Goal: Task Accomplishment & Management: Manage account settings

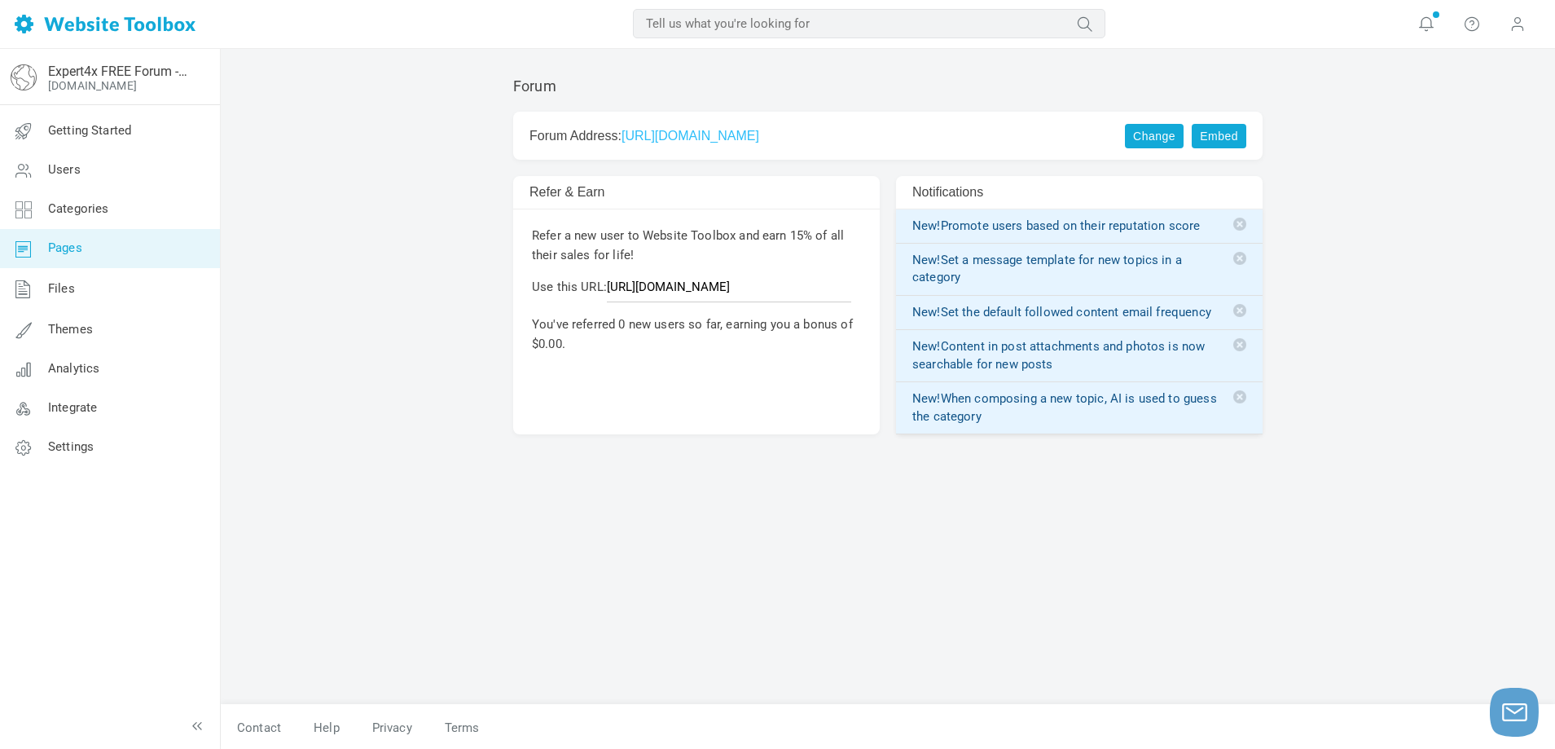
click at [71, 247] on span "Pages" at bounding box center [65, 247] width 34 height 15
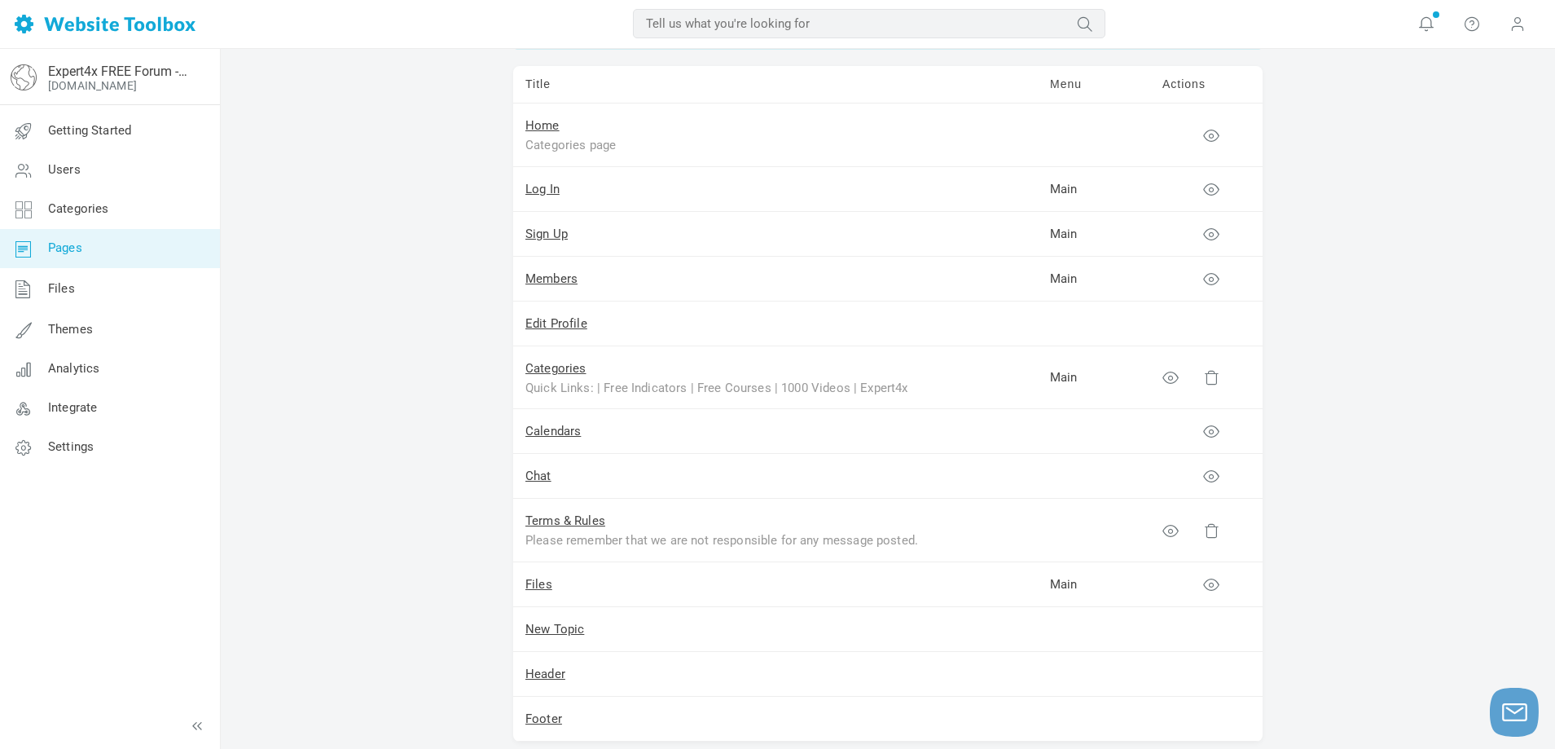
scroll to position [191, 0]
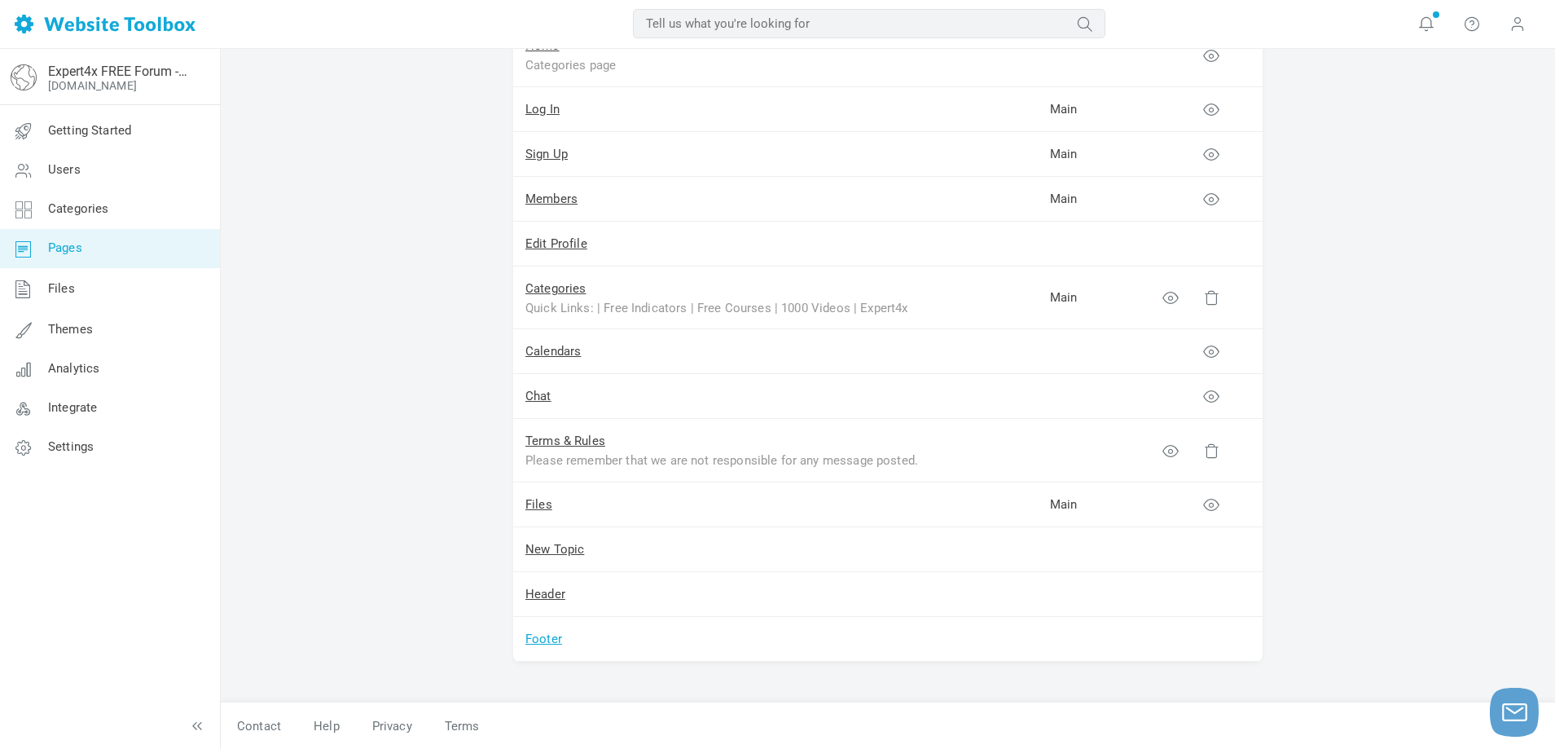
click at [552, 636] on link "Footer" at bounding box center [543, 638] width 37 height 15
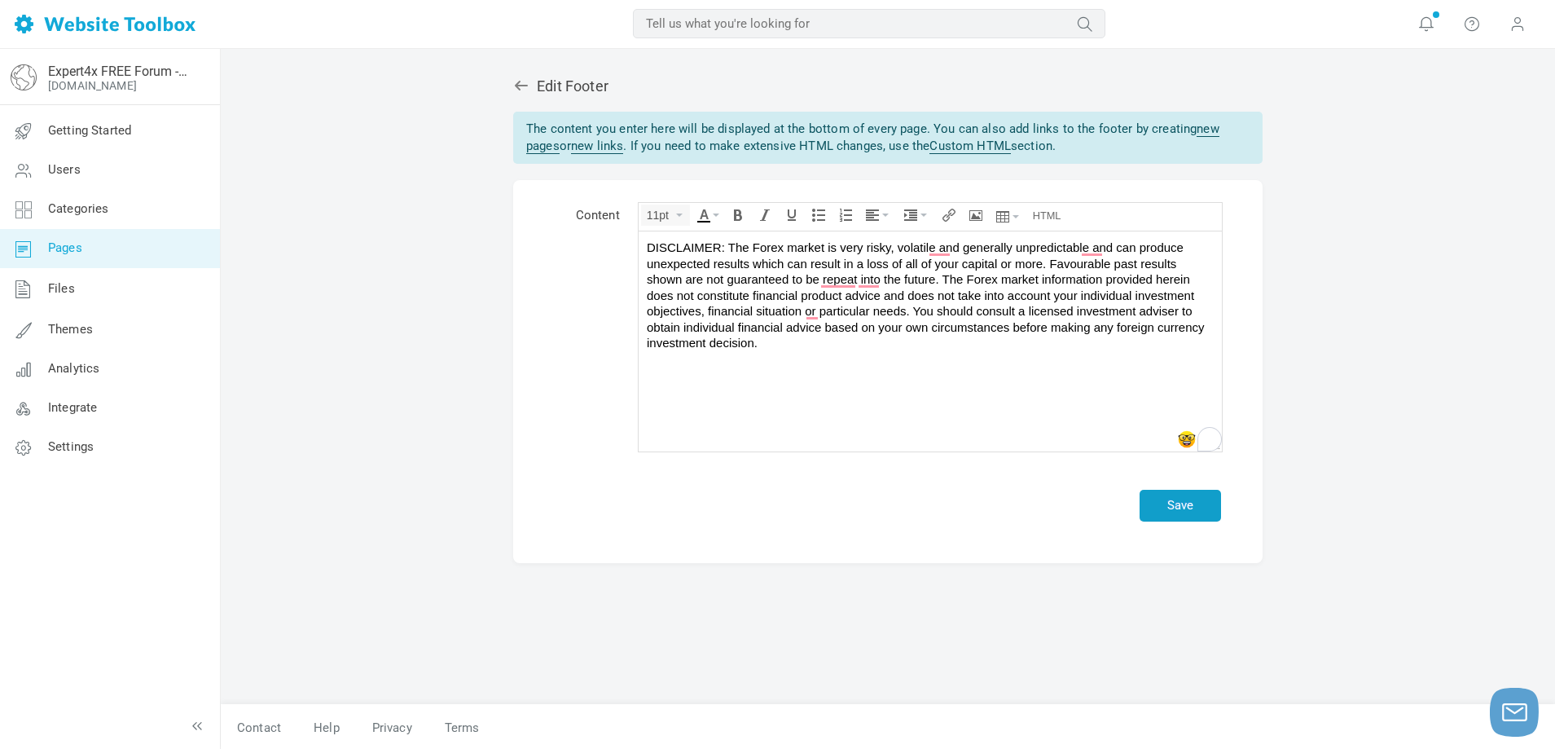
drag, startPoint x: 1193, startPoint y: 516, endPoint x: 1180, endPoint y: 502, distance: 18.5
click at [1181, 503] on button "Save" at bounding box center [1180, 506] width 81 height 32
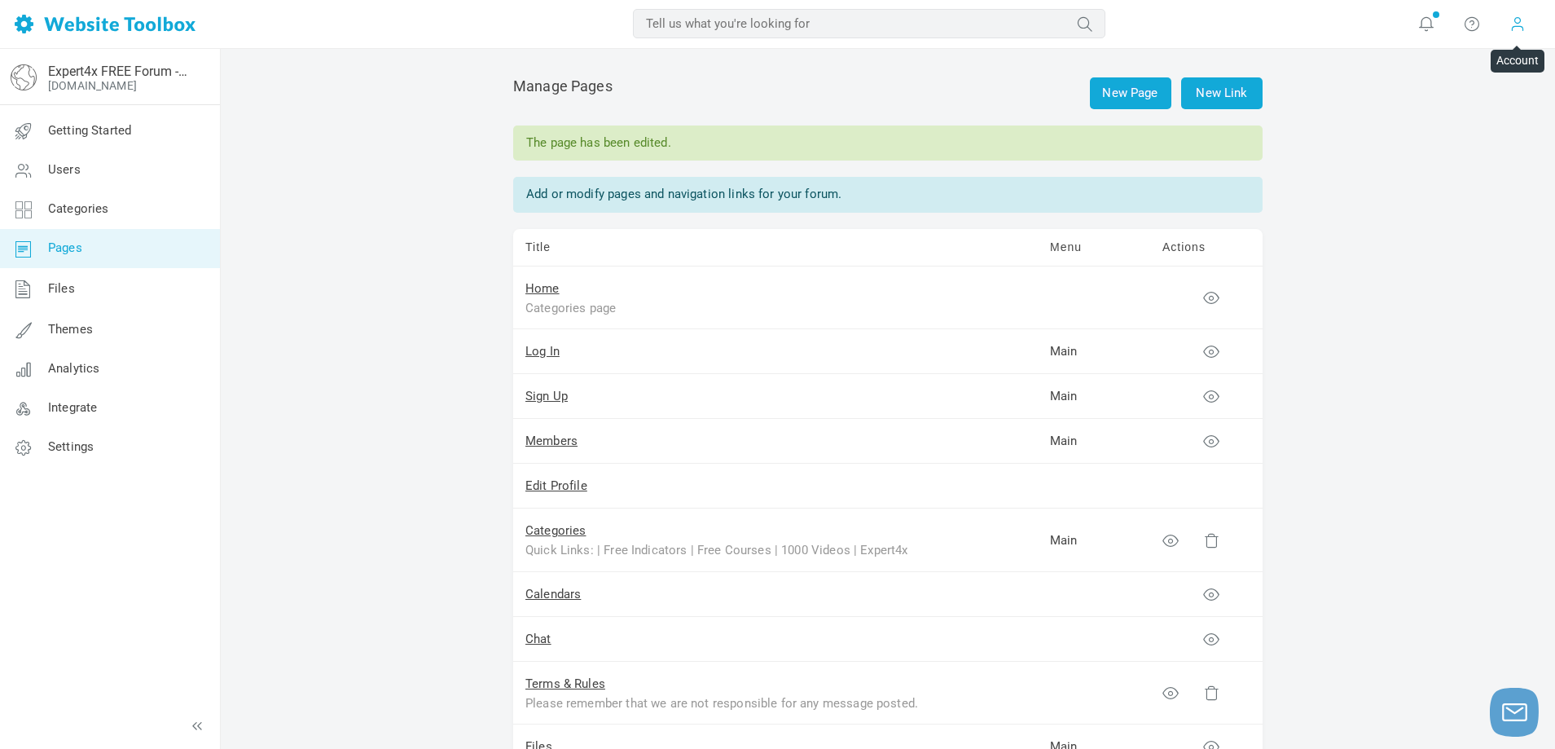
click at [1513, 23] on span at bounding box center [1518, 24] width 16 height 18
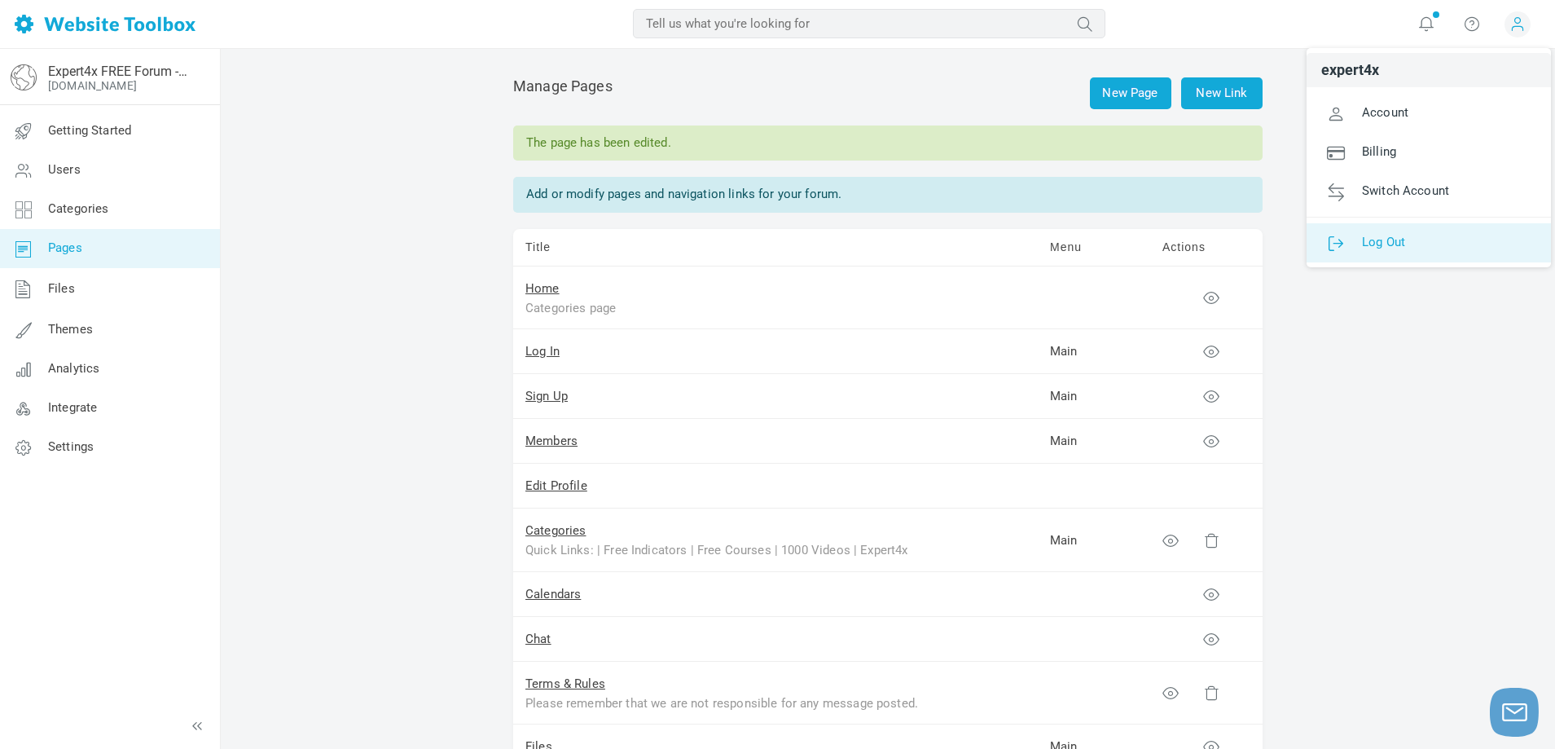
click at [1379, 240] on span "Log Out" at bounding box center [1383, 241] width 43 height 15
